Goal: Task Accomplishment & Management: Manage account settings

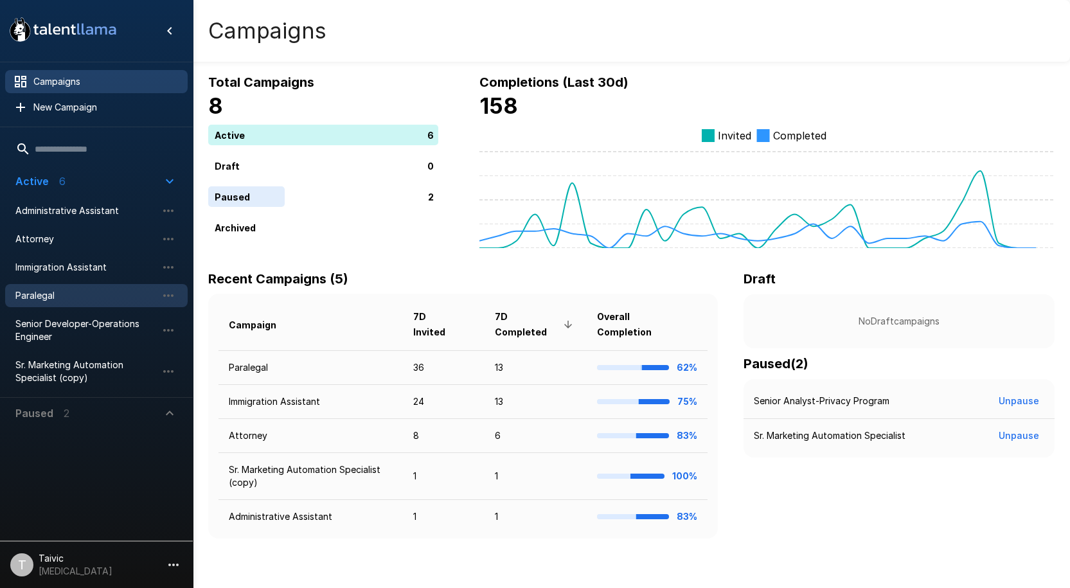
scroll to position [2, 0]
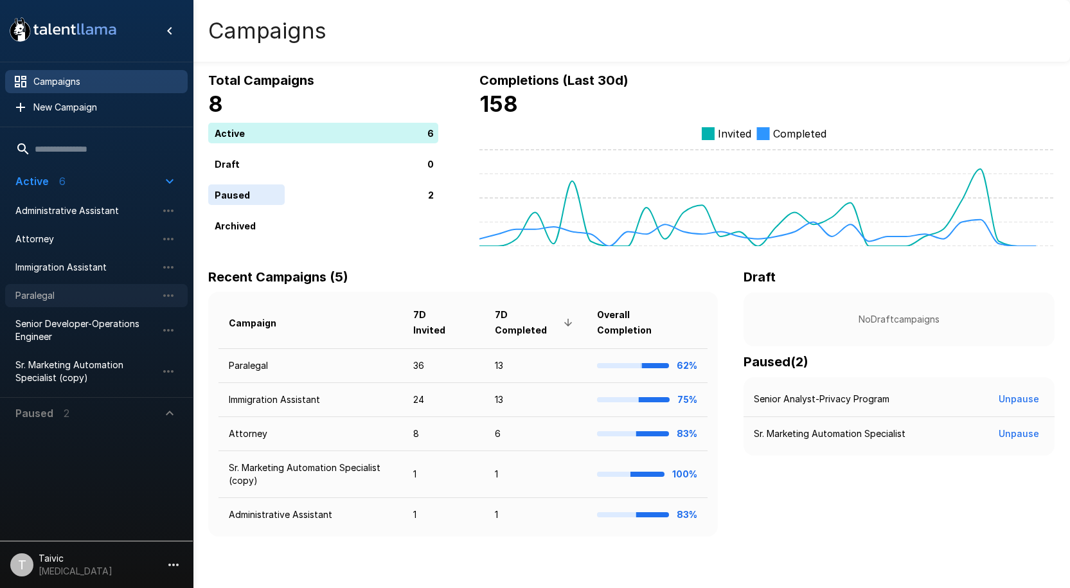
click at [66, 285] on div "Paralegal" at bounding box center [96, 295] width 183 height 23
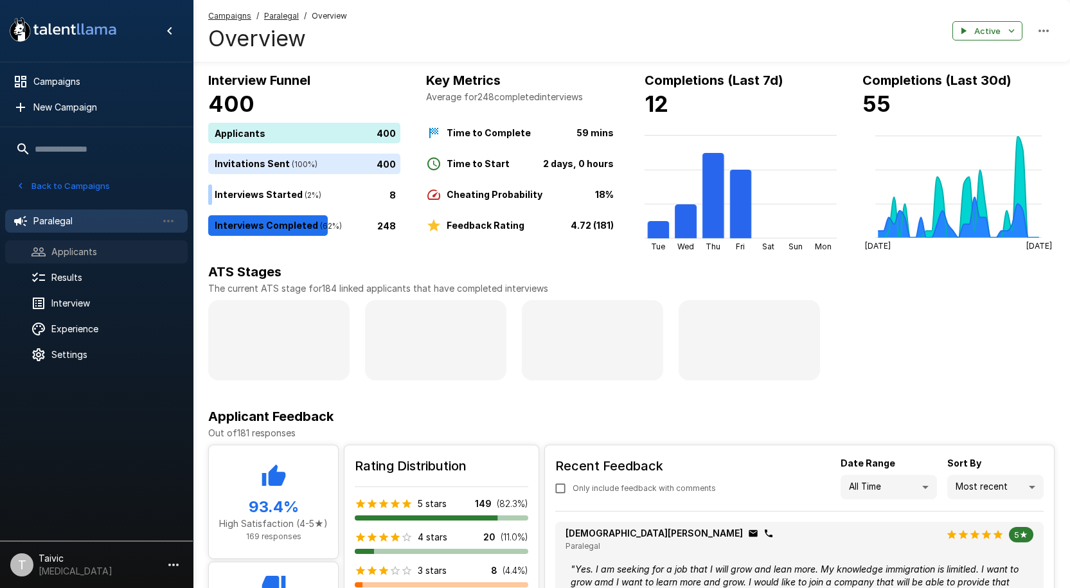
click at [65, 252] on span "Applicants" at bounding box center [114, 252] width 126 height 13
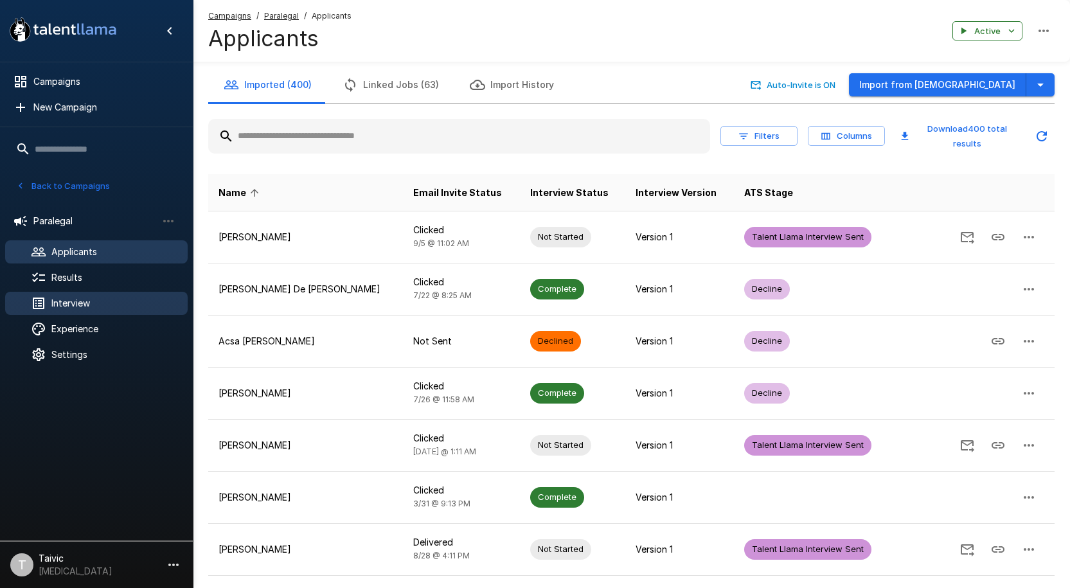
click at [121, 312] on div "Interview" at bounding box center [96, 303] width 183 height 23
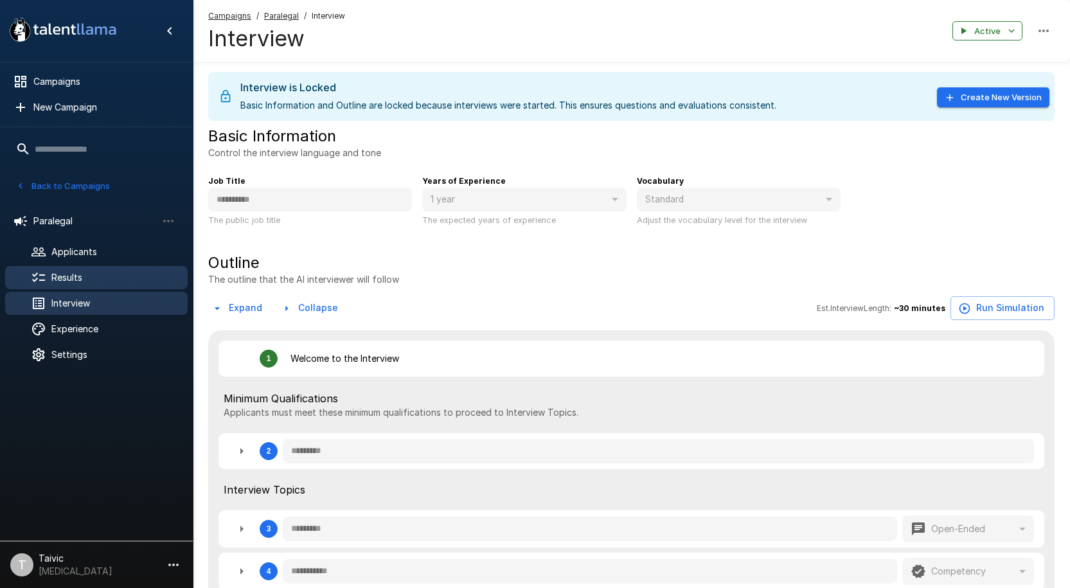
type textarea "*"
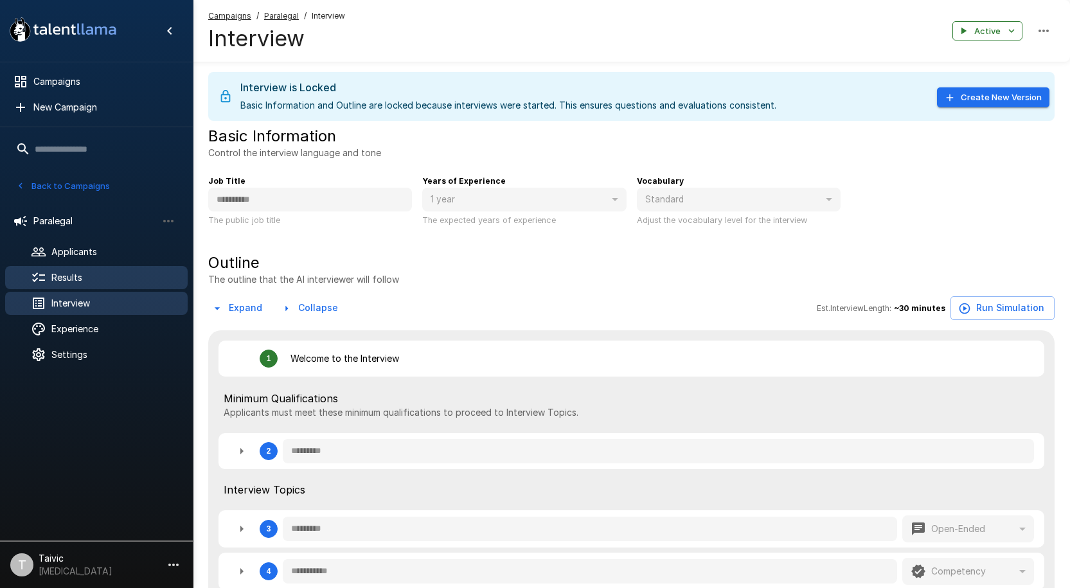
type textarea "*"
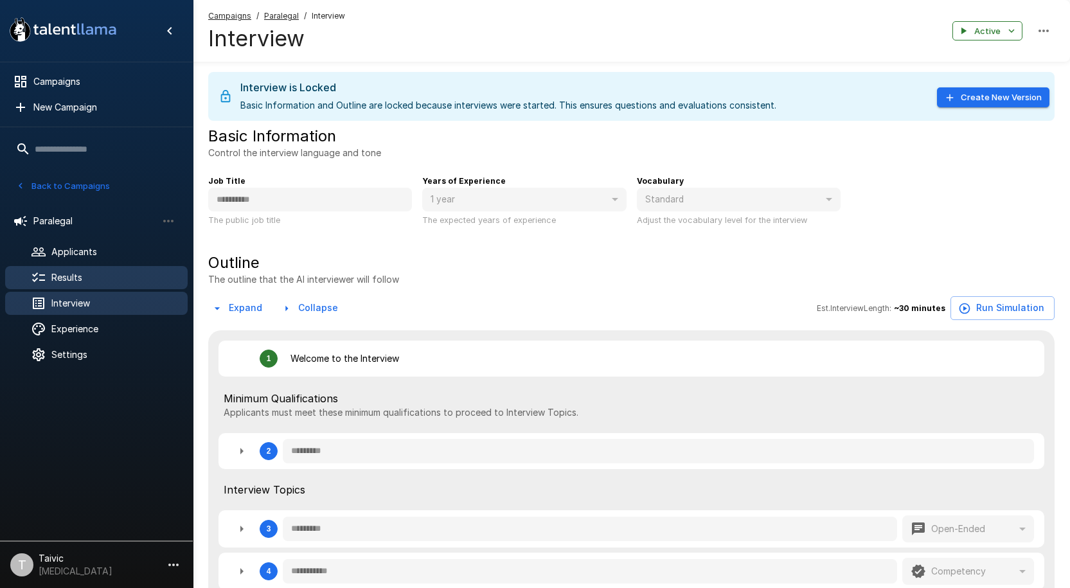
type textarea "*"
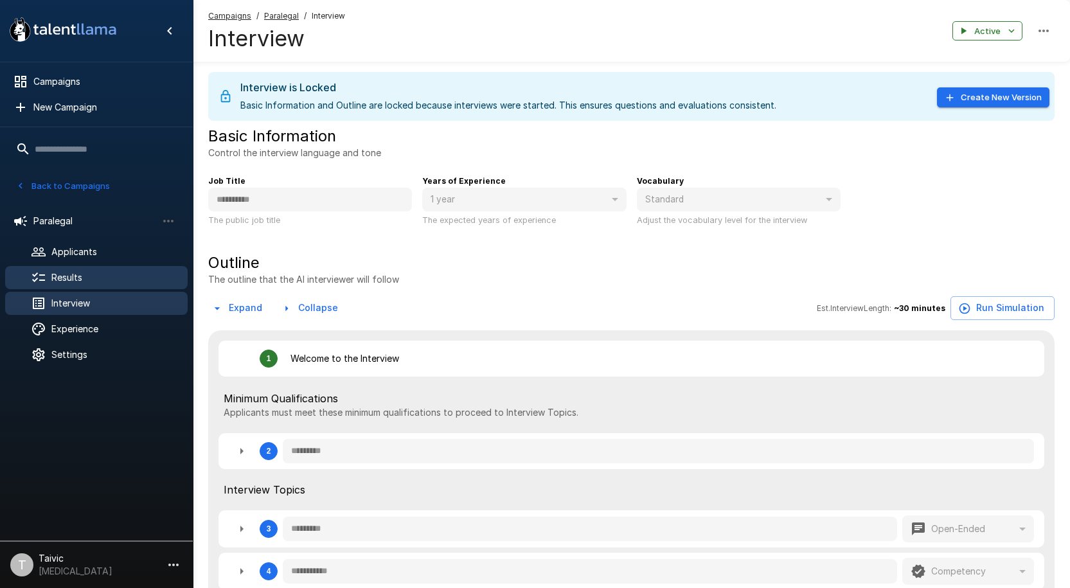
type textarea "*"
click at [127, 287] on div "Results" at bounding box center [96, 277] width 183 height 23
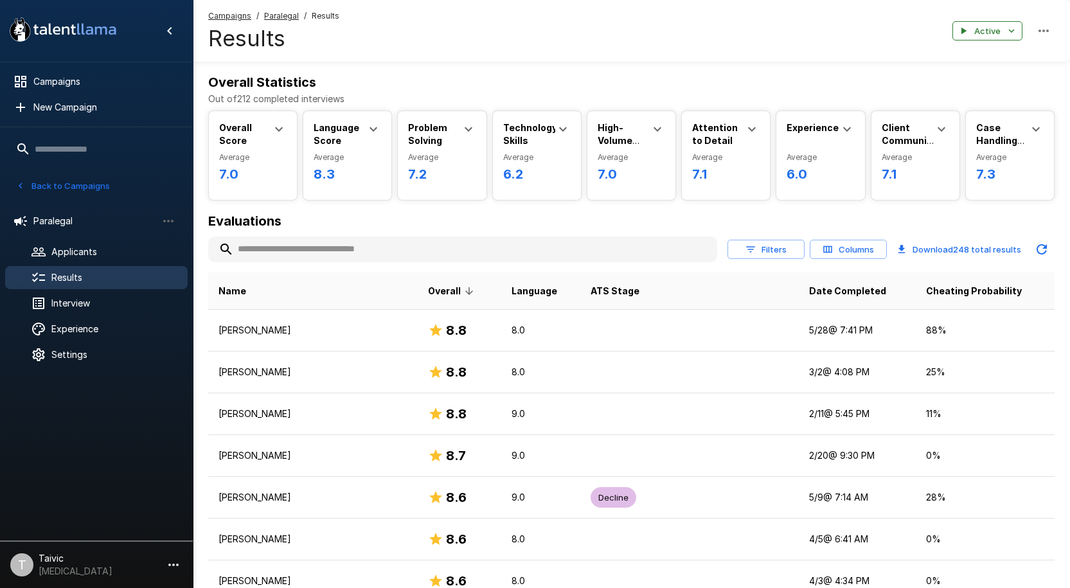
click at [311, 251] on input "text" at bounding box center [462, 249] width 509 height 23
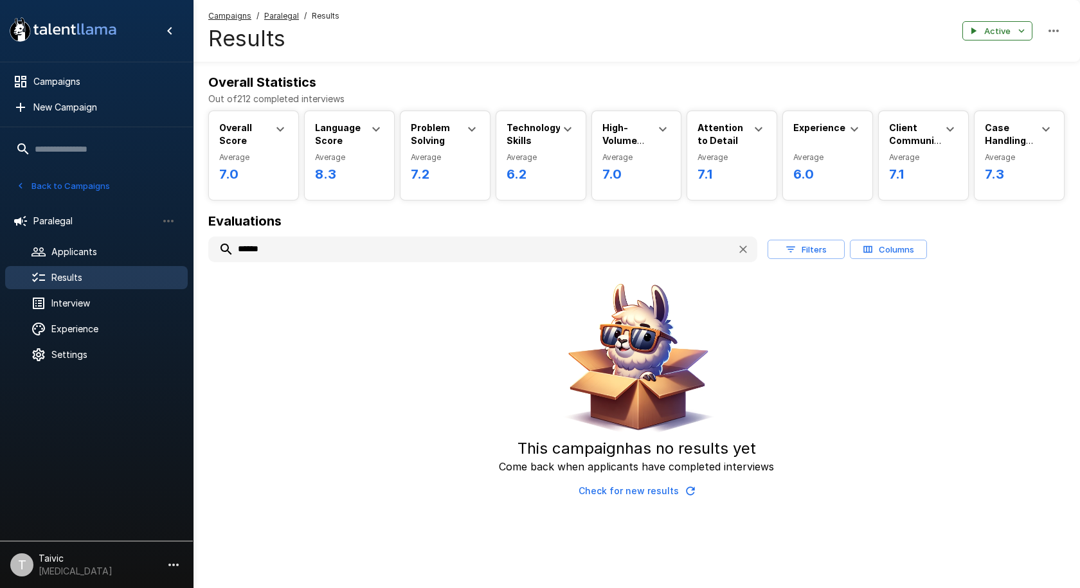
type input "******"
click at [257, 368] on div "This campaign has no results yet Come back when applicants have completed inter…" at bounding box center [636, 391] width 856 height 226
